Goal: Information Seeking & Learning: Learn about a topic

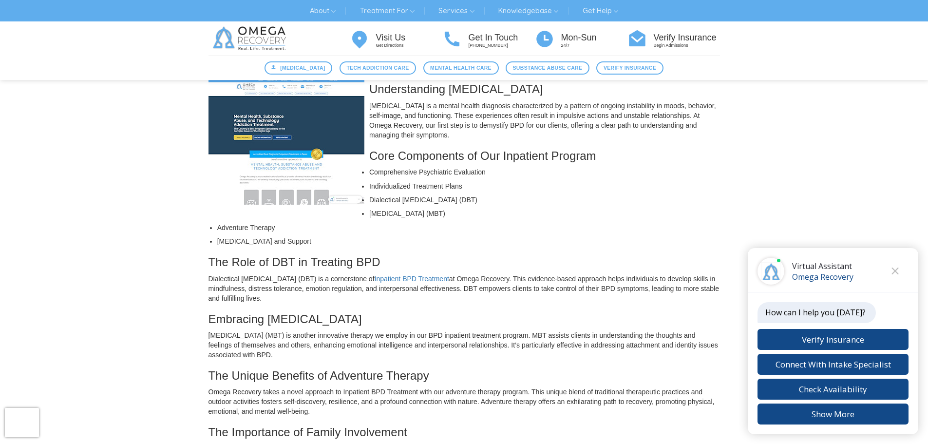
scroll to position [49, 0]
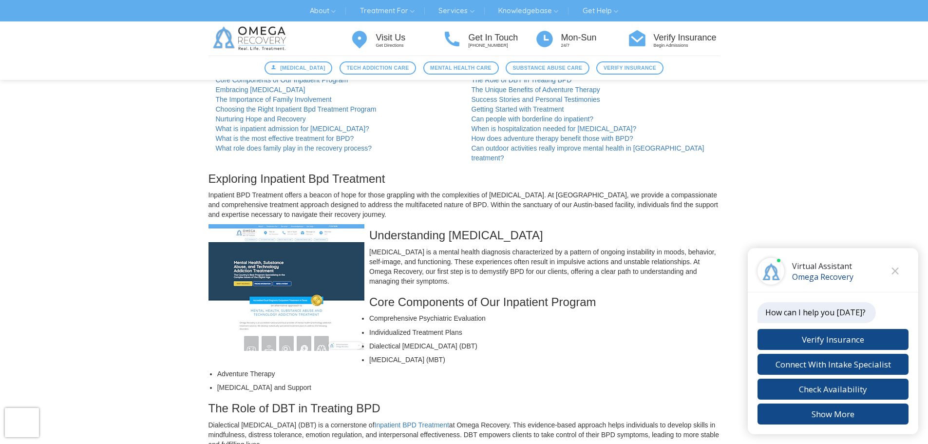
drag, startPoint x: 370, startPoint y: 349, endPoint x: 494, endPoint y: 351, distance: 123.7
click at [494, 355] on li "[MEDICAL_DATA] (MBT)" at bounding box center [468, 360] width 503 height 10
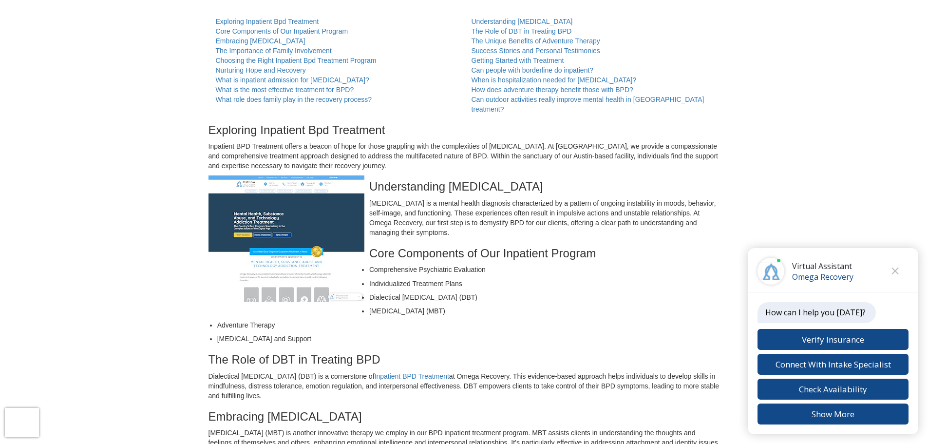
scroll to position [0, 0]
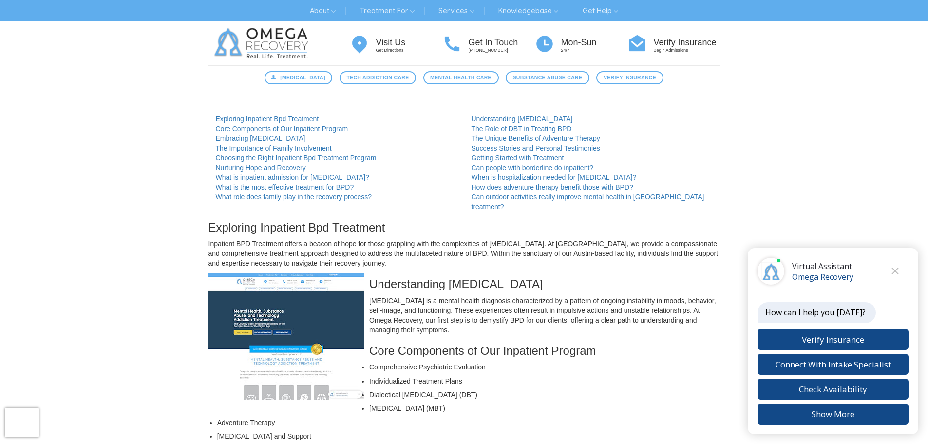
drag, startPoint x: 208, startPoint y: 216, endPoint x: 445, endPoint y: 252, distance: 239.5
click at [442, 254] on p "Inpatient BPD Treatment offers a beacon of hope for those grappling with the co…" at bounding box center [463, 253] width 511 height 29
drag, startPoint x: 433, startPoint y: 256, endPoint x: 256, endPoint y: 206, distance: 183.5
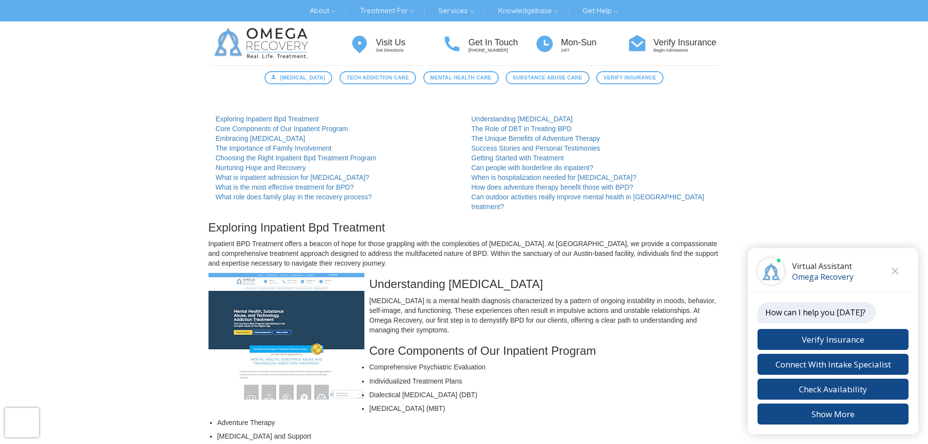
click at [256, 221] on h3 "Exploring Inpatient Bpd Treatment" at bounding box center [463, 227] width 511 height 13
click at [193, 87] on div "Digital Detox Tech Addiction Care Mental Health Care Substance Abuse Care Verif…" at bounding box center [464, 77] width 928 height 24
click at [252, 50] on img at bounding box center [263, 43] width 110 height 44
